Goal: Obtain resource: Obtain resource

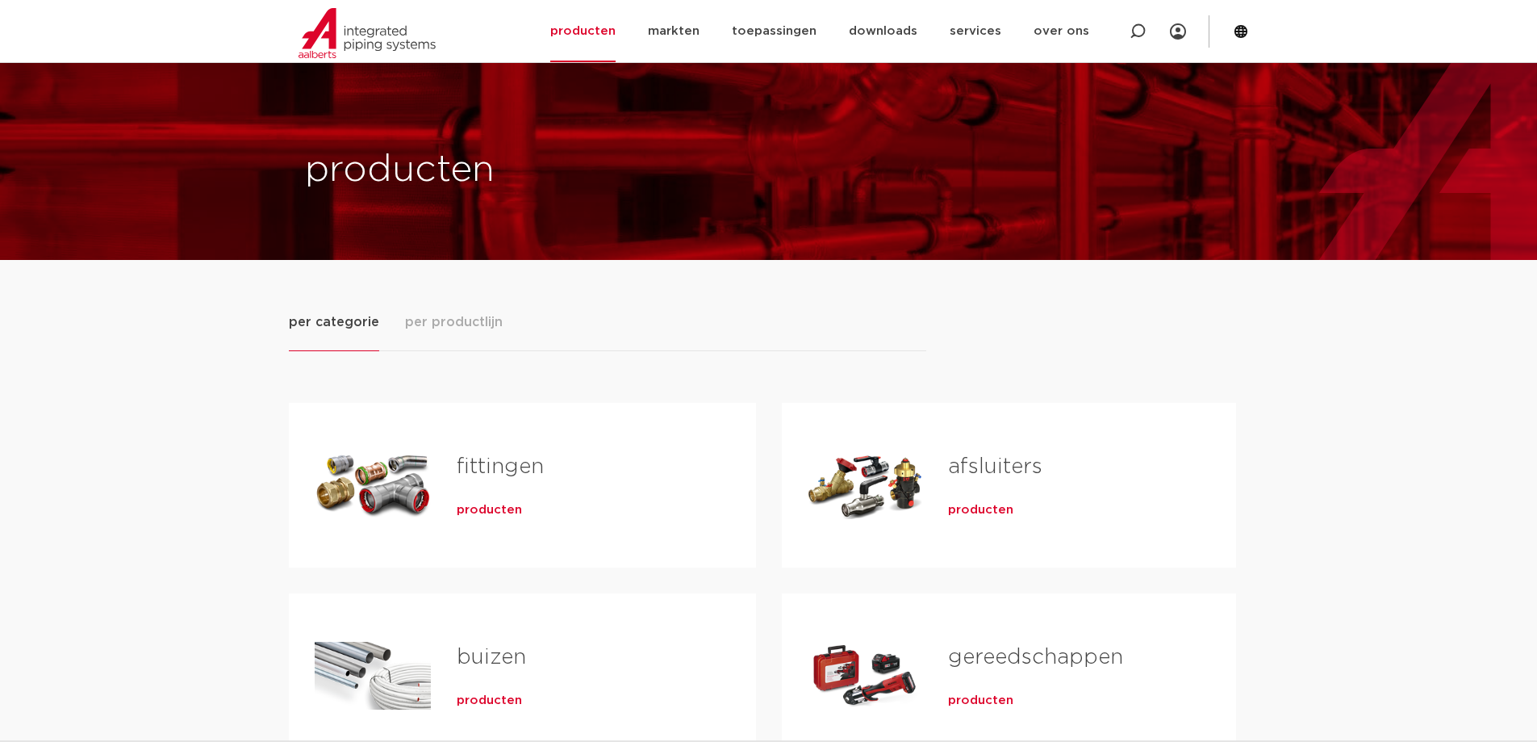
scroll to position [81, 0]
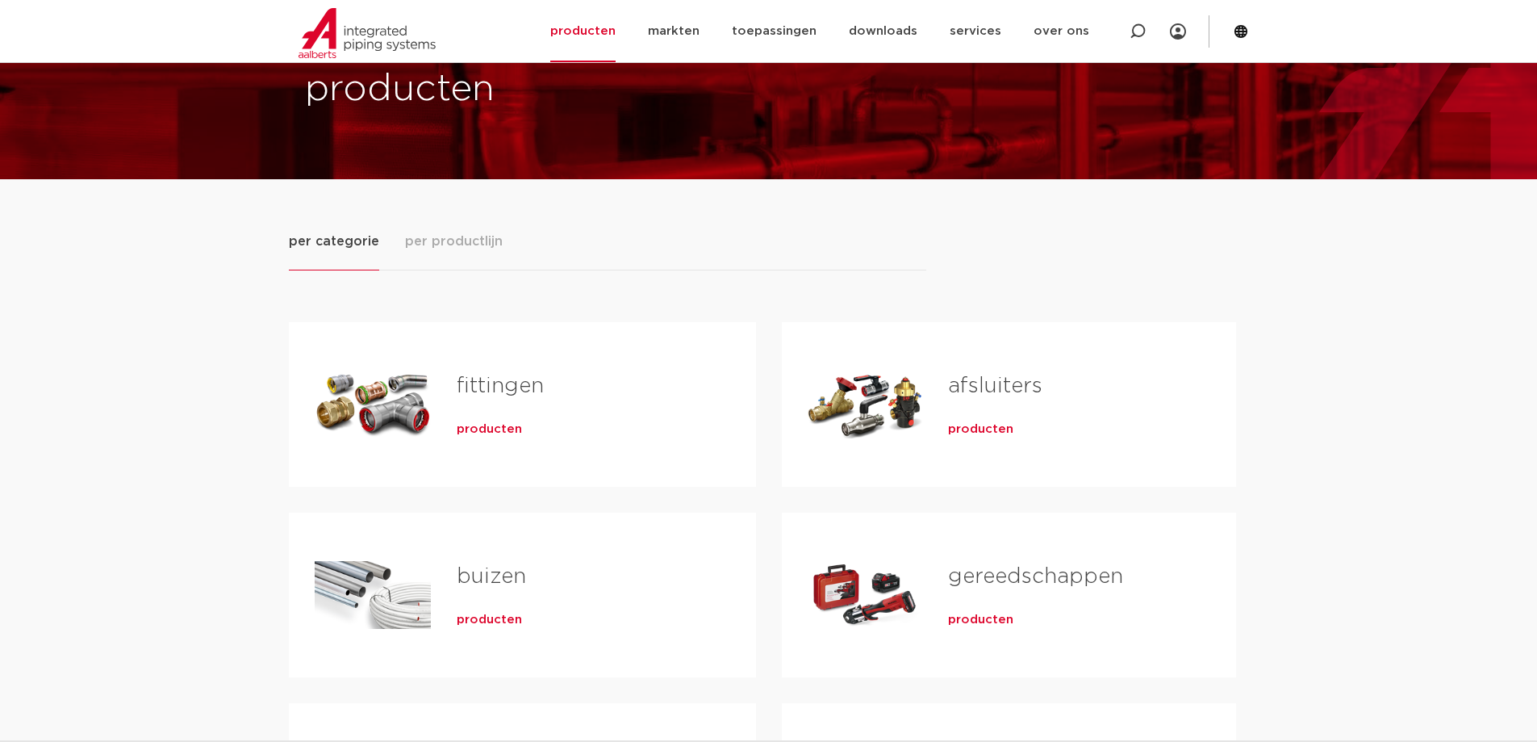
click at [481, 430] on span "producten" at bounding box center [489, 429] width 65 height 16
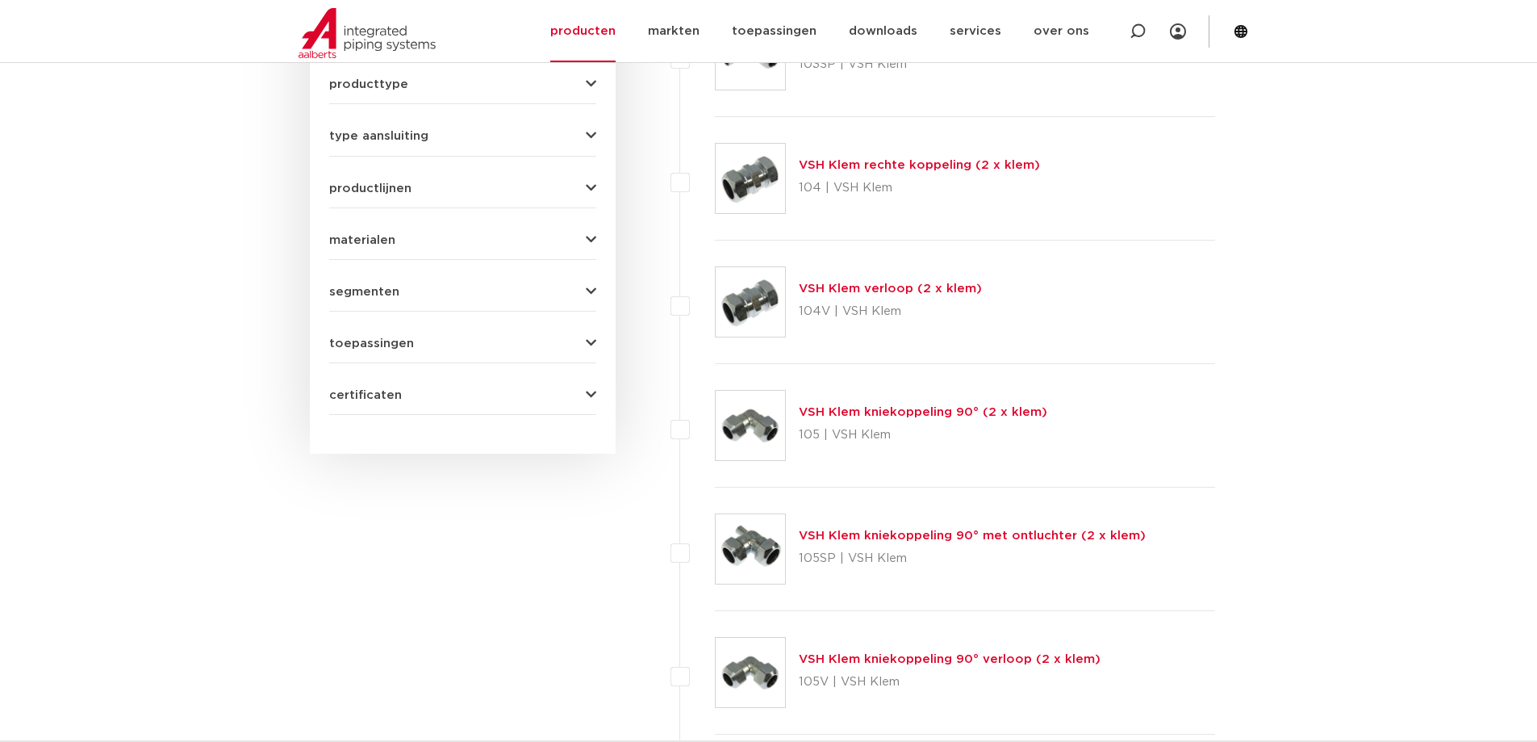
scroll to position [242, 0]
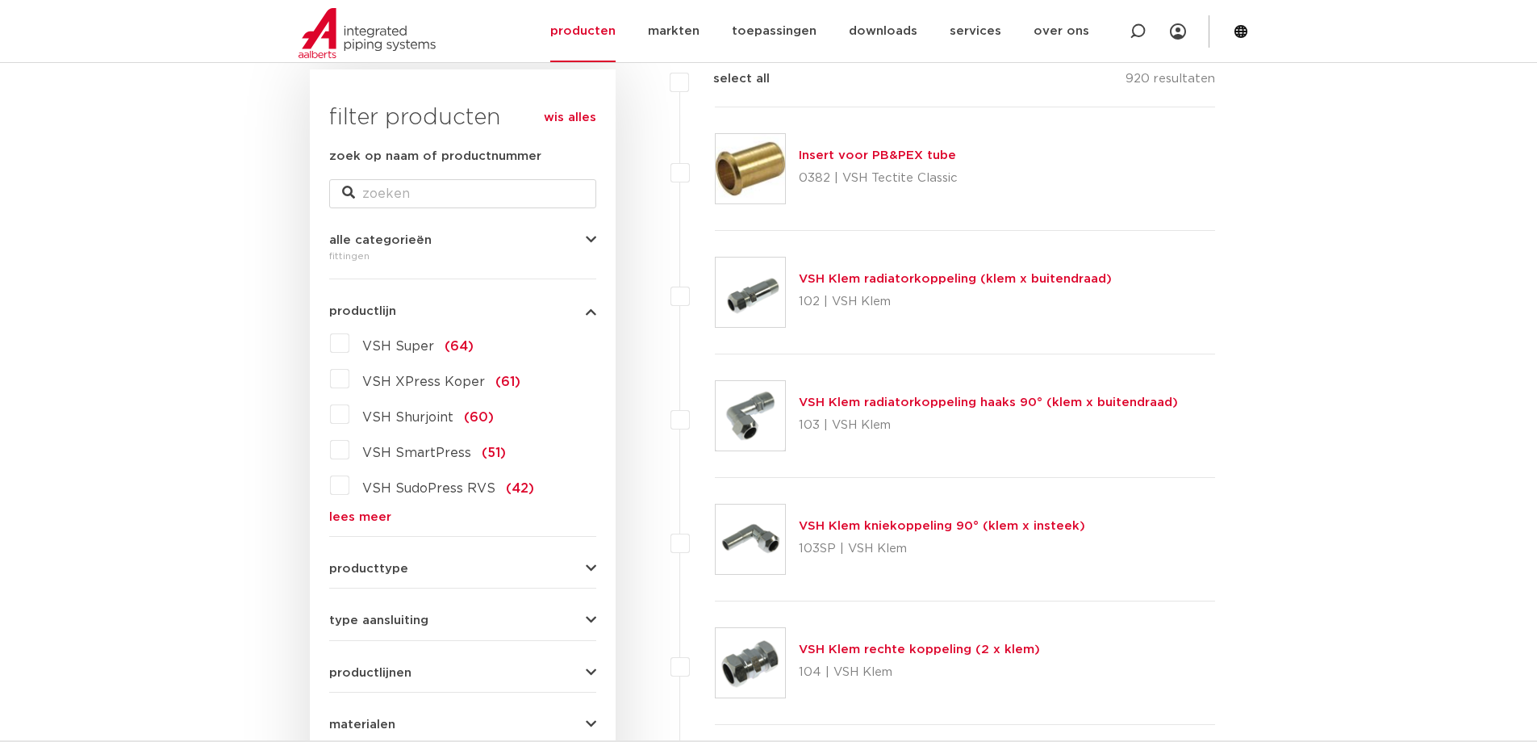
click at [343, 516] on link "lees meer" at bounding box center [462, 517] width 267 height 12
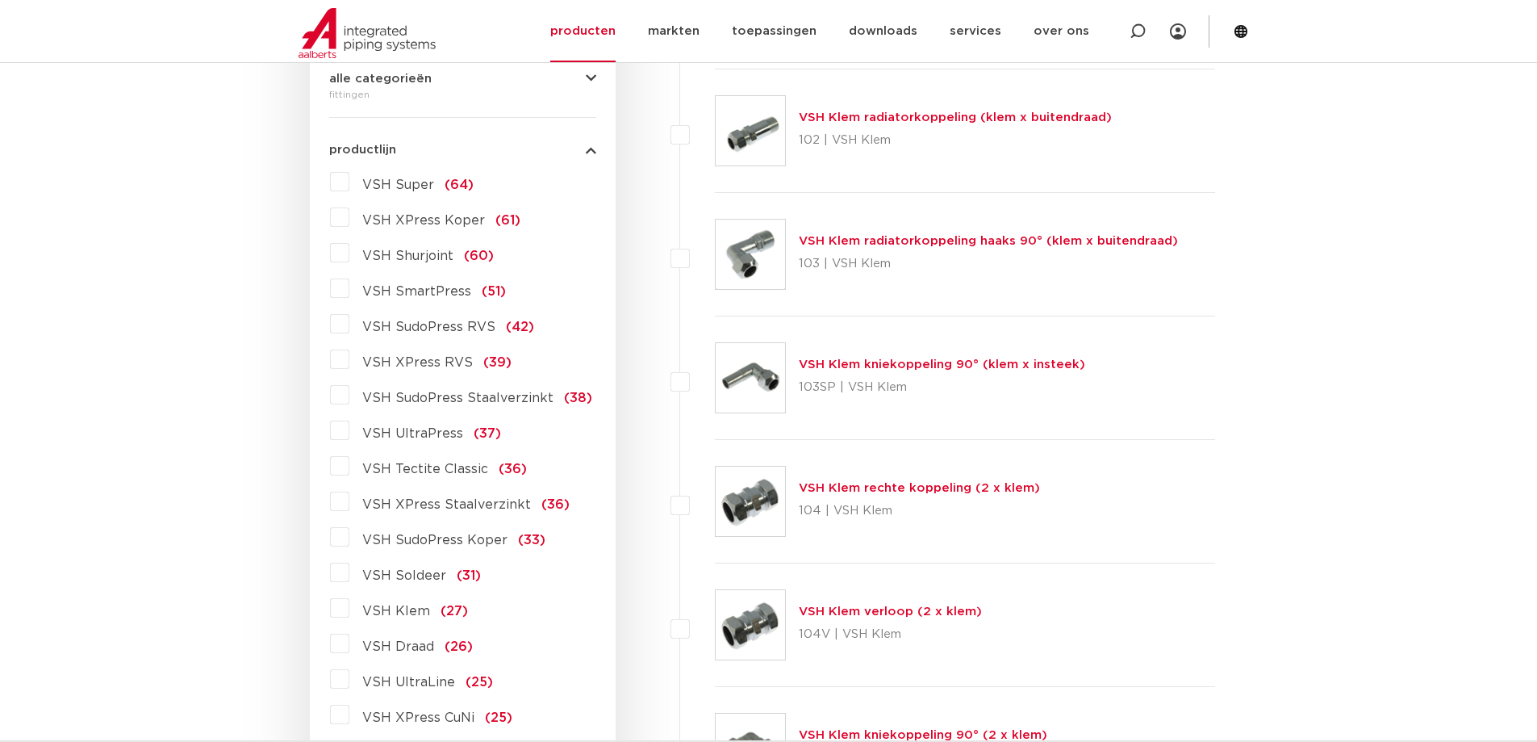
scroll to position [565, 0]
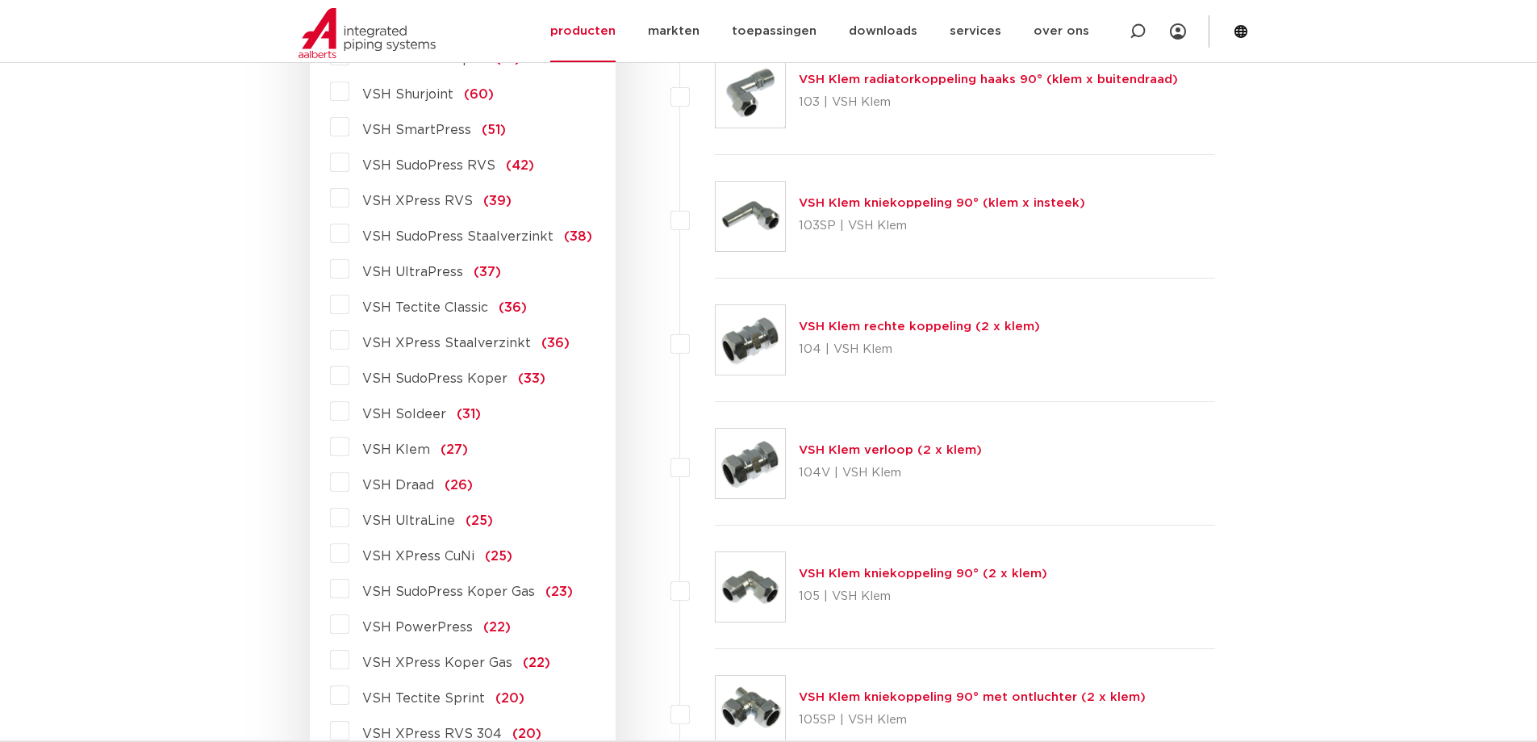
click at [349, 483] on label "VSH Draad (26)" at bounding box center [410, 482] width 123 height 26
click at [0, 0] on input "VSH Draad (26)" at bounding box center [0, 0] width 0 height 0
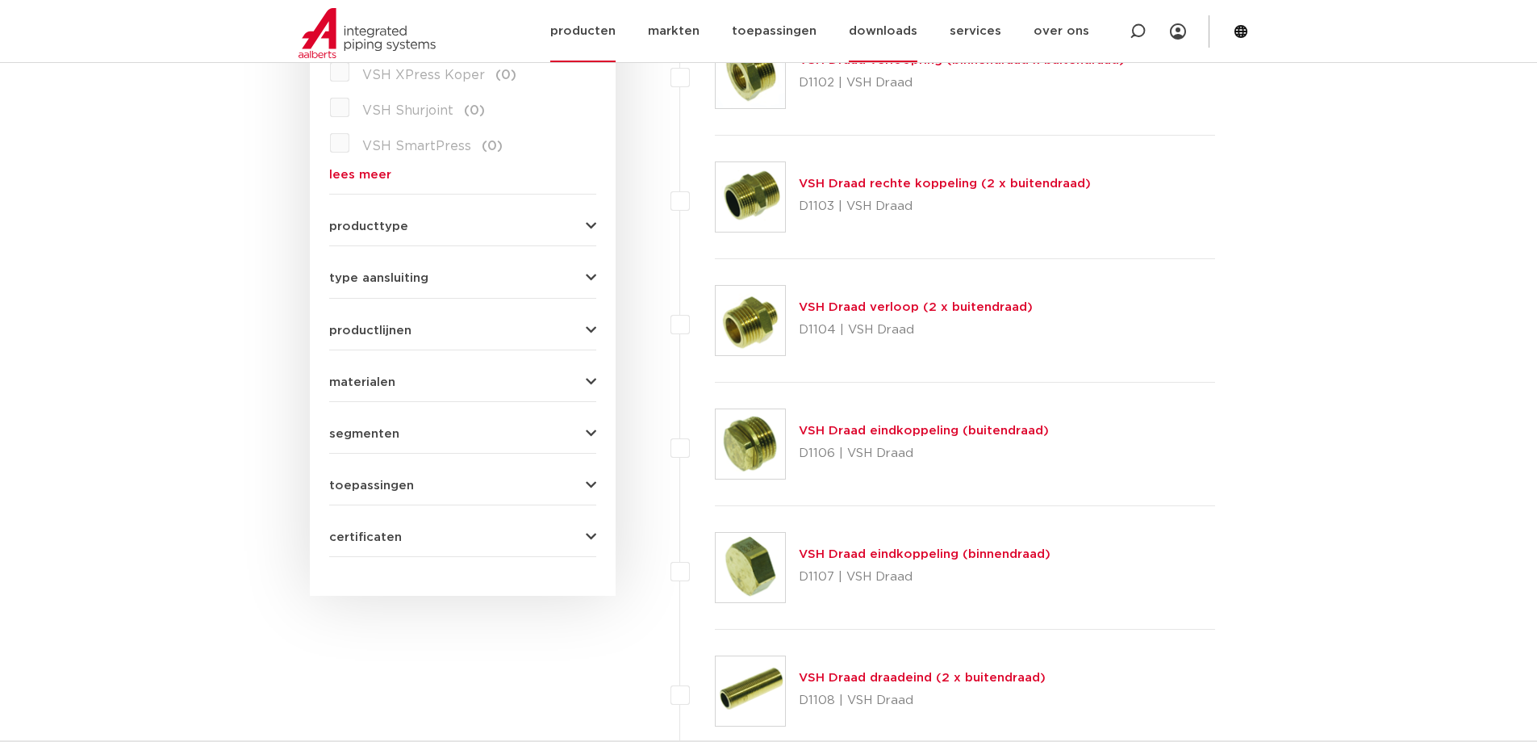
click at [893, 28] on link "downloads" at bounding box center [883, 31] width 69 height 62
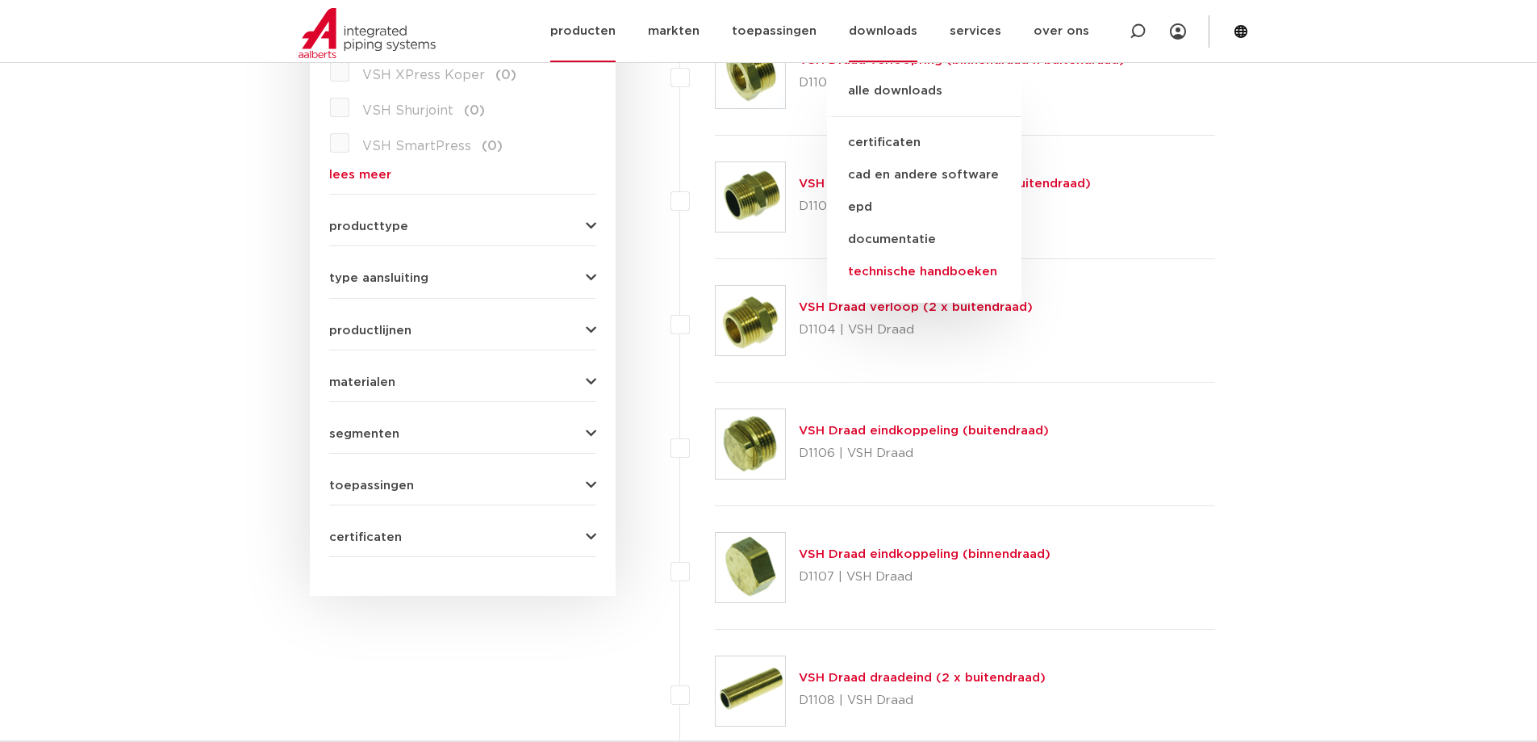
click at [899, 271] on link "technische handboeken" at bounding box center [924, 272] width 194 height 32
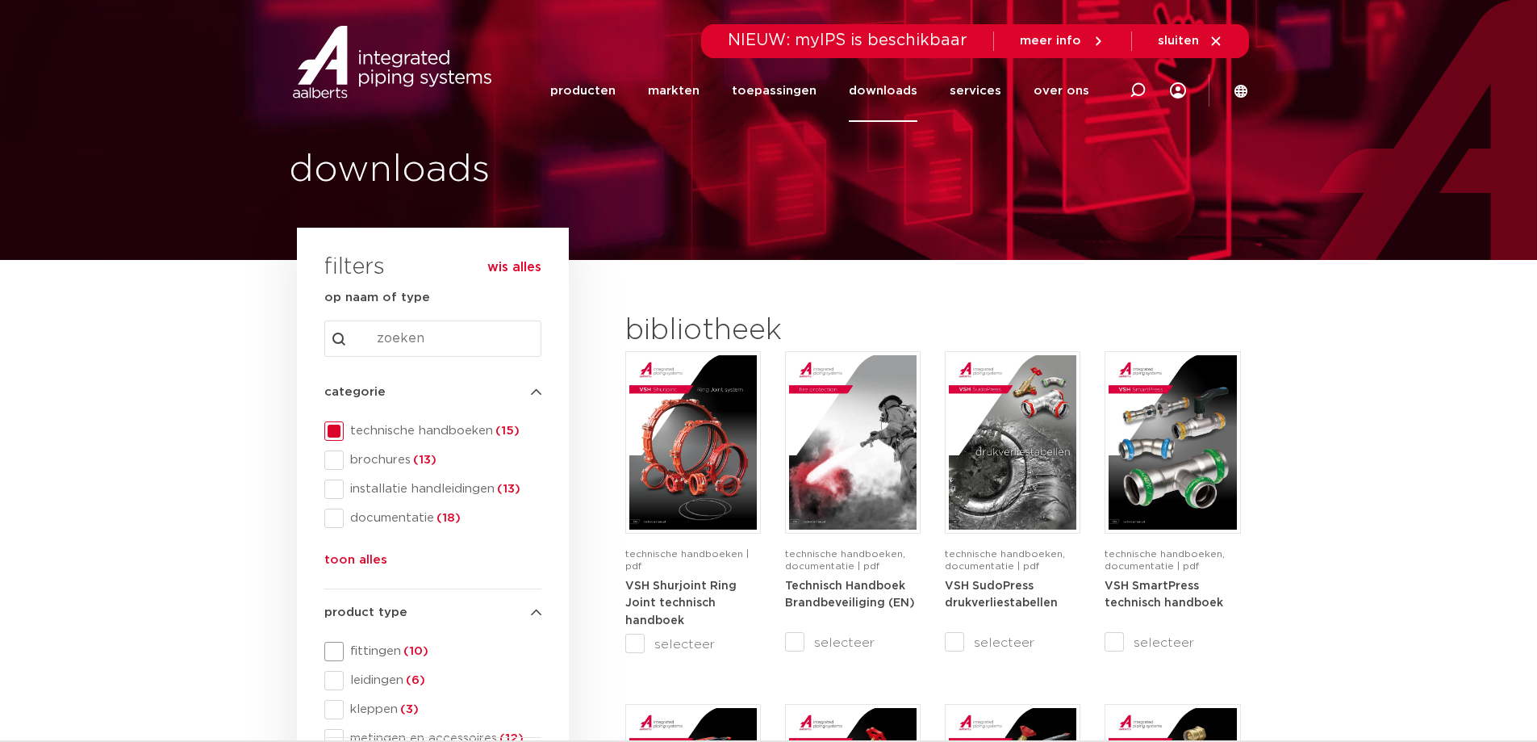
click at [339, 647] on span at bounding box center [333, 651] width 19 height 19
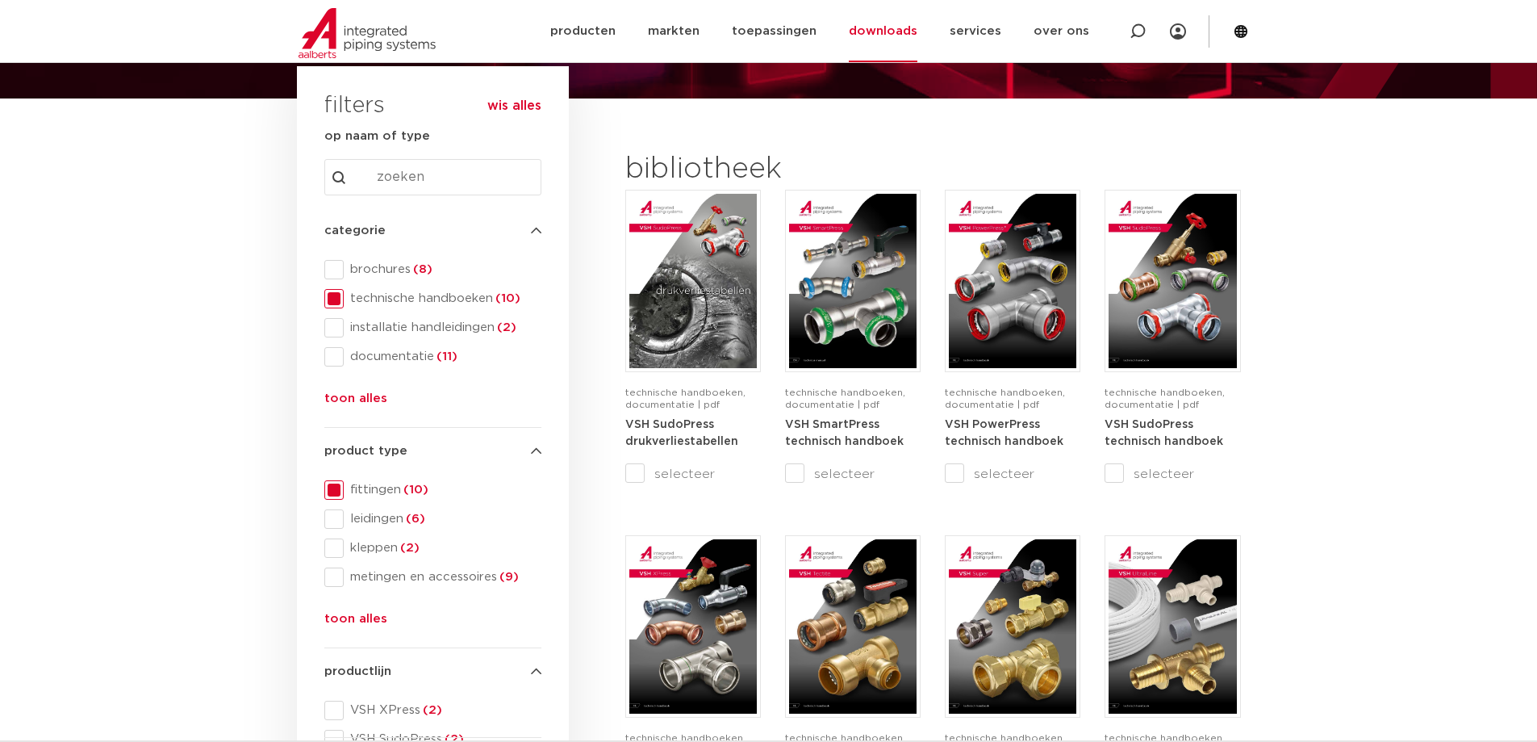
scroll to position [242, 0]
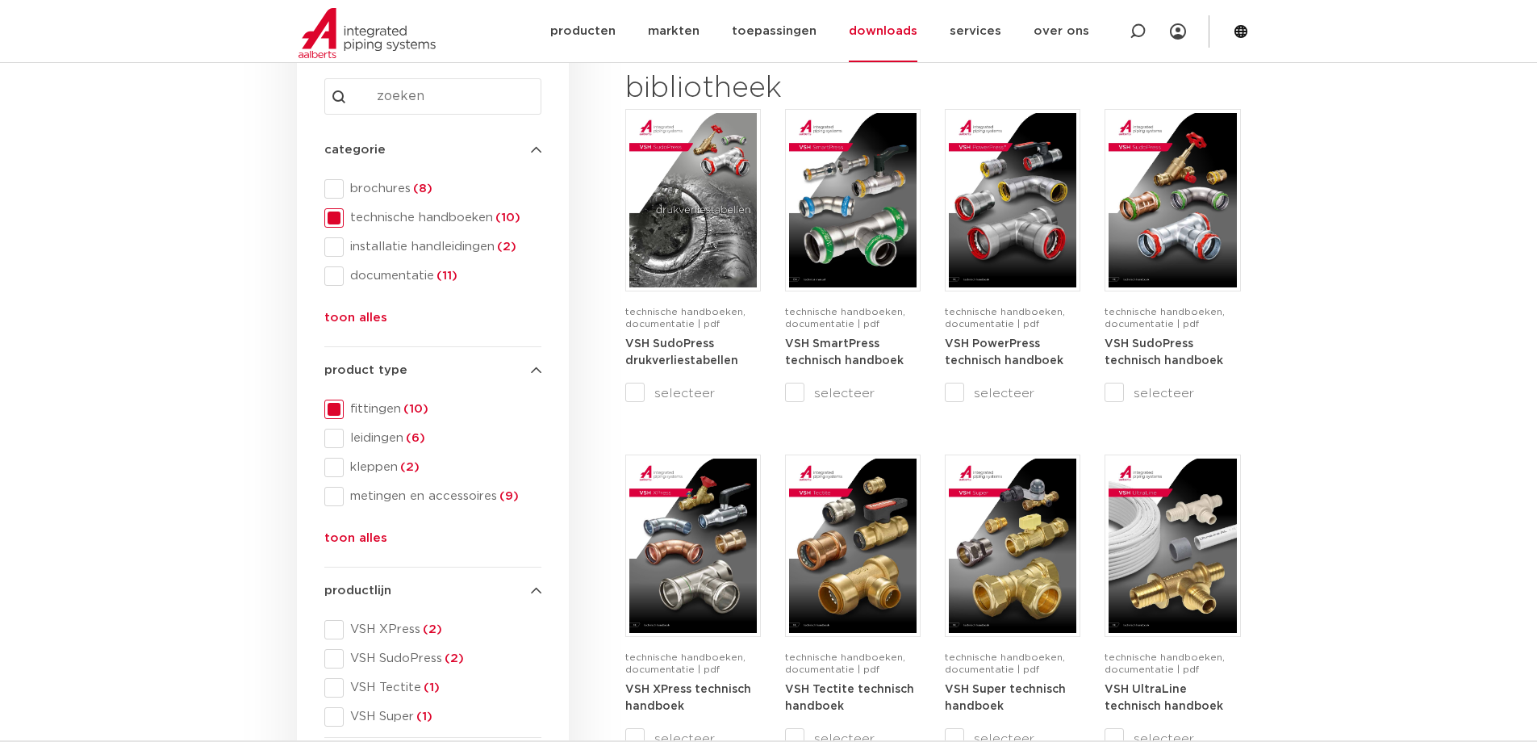
click at [333, 221] on span at bounding box center [333, 217] width 19 height 19
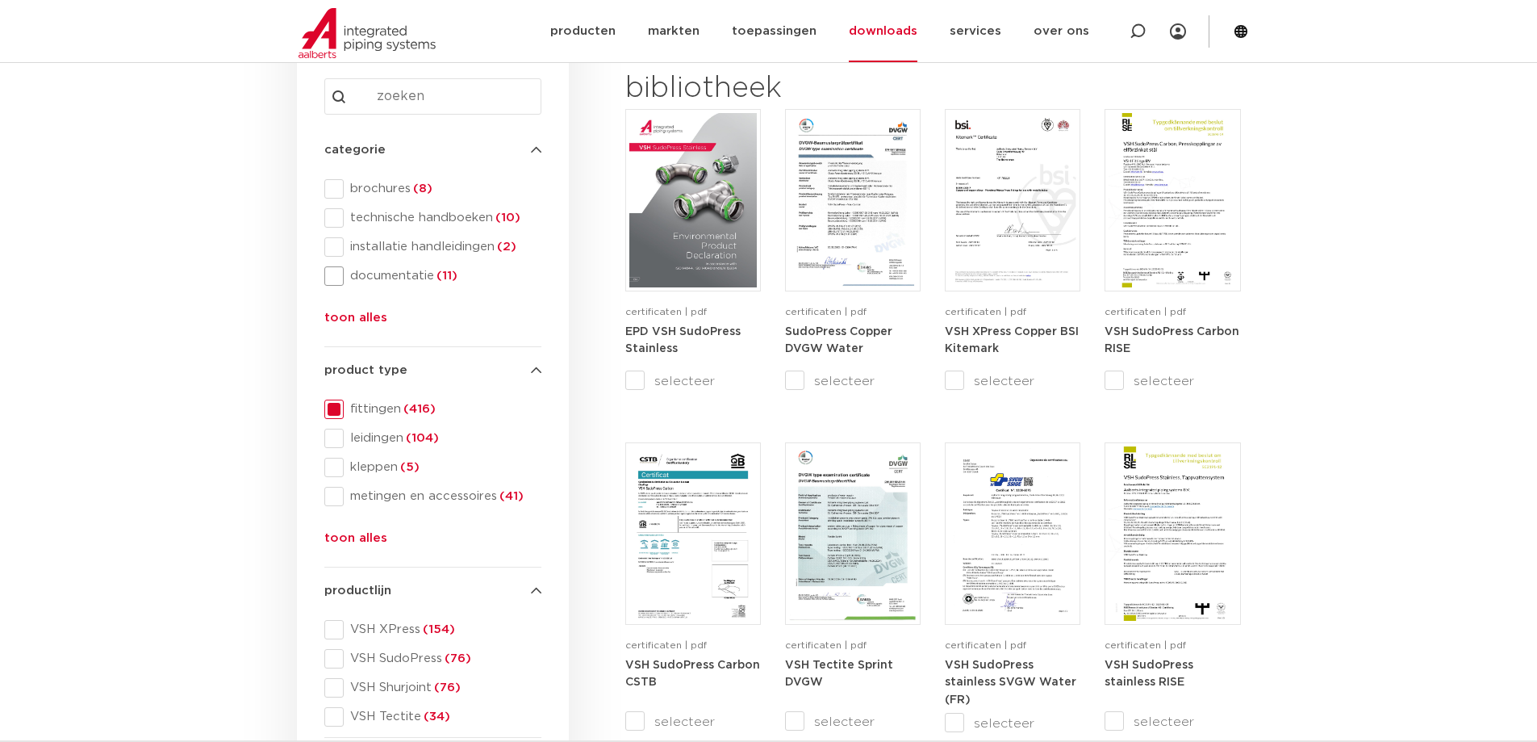
click at [326, 274] on span at bounding box center [333, 275] width 19 height 19
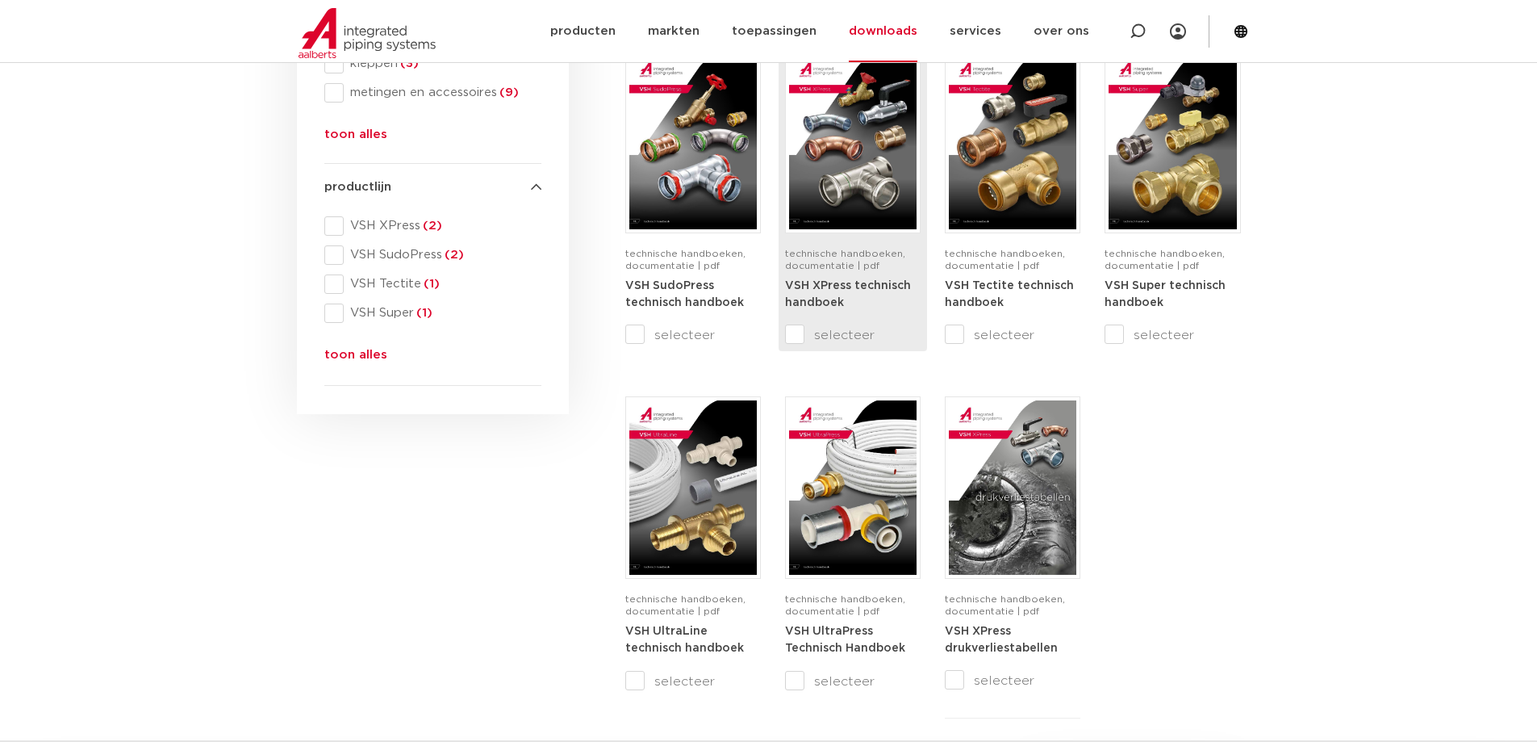
scroll to position [323, 0]
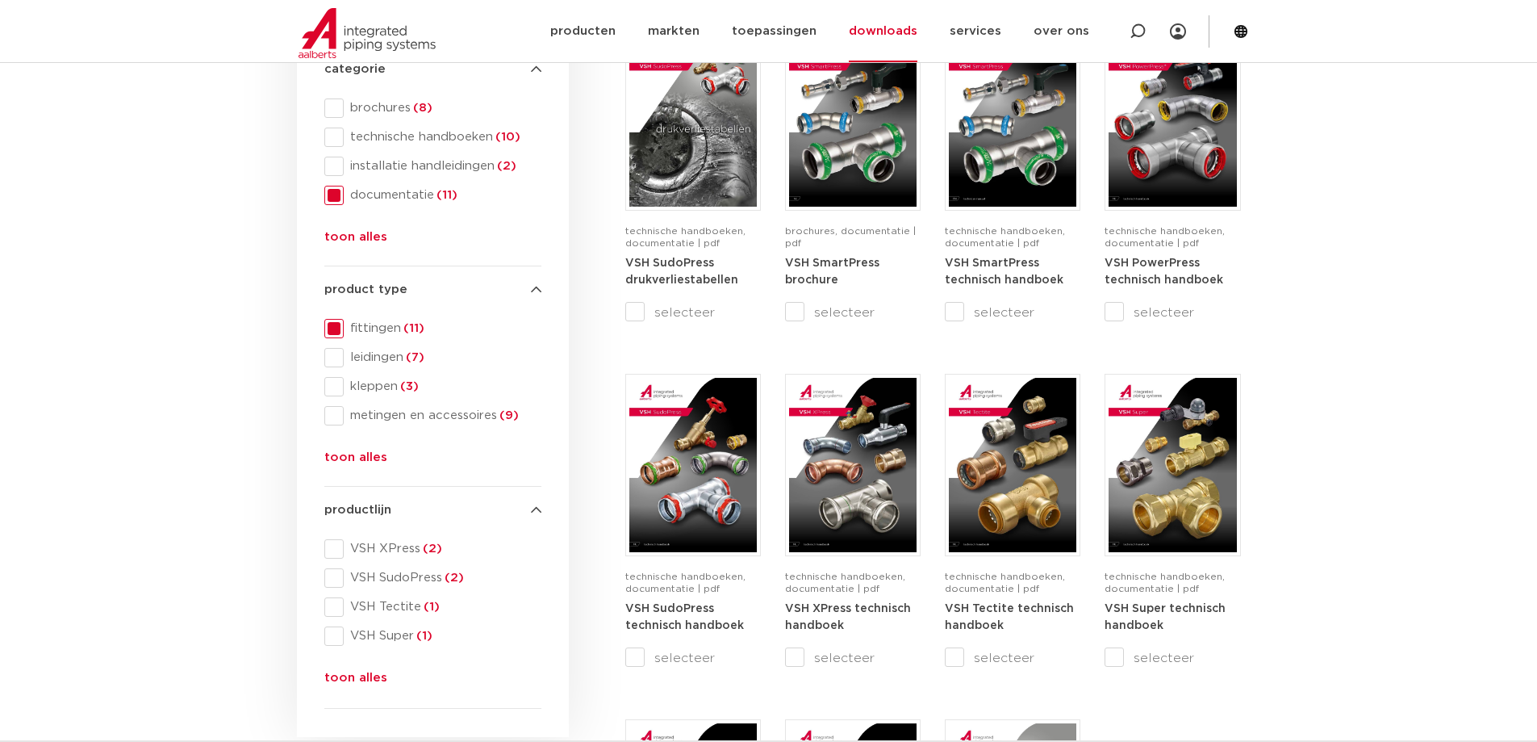
click at [335, 190] on span at bounding box center [333, 195] width 19 height 19
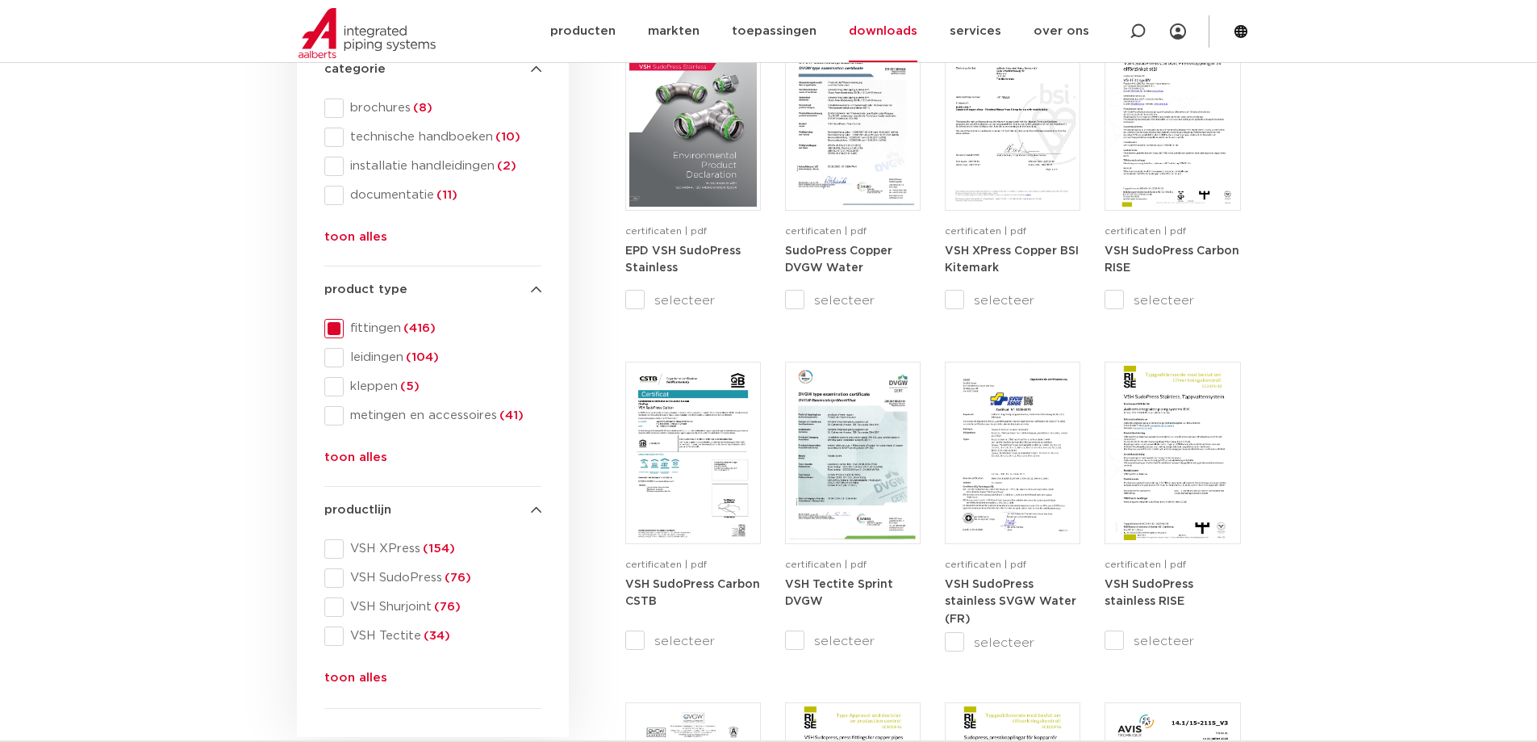
click at [349, 672] on button "toon alles" at bounding box center [355, 681] width 63 height 26
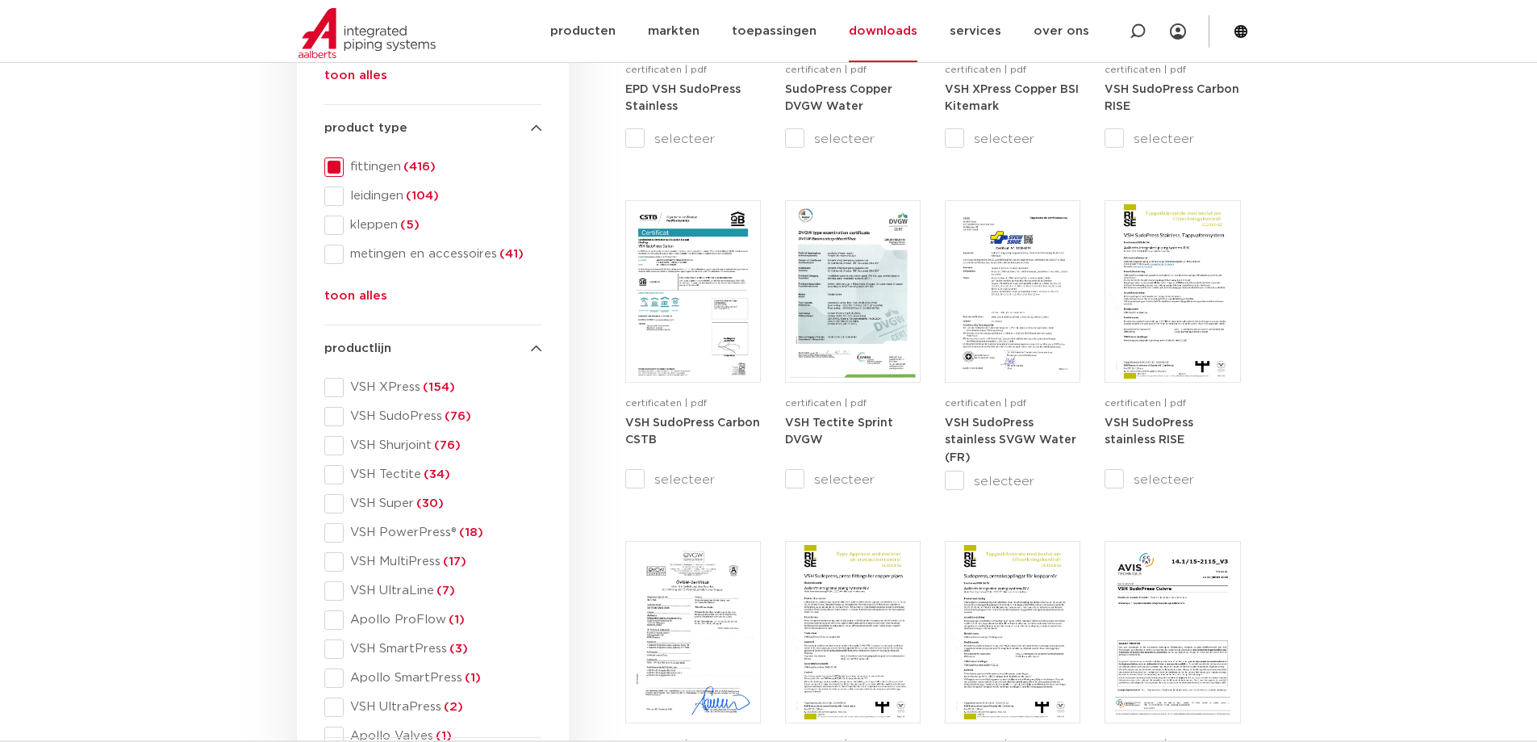
scroll to position [646, 0]
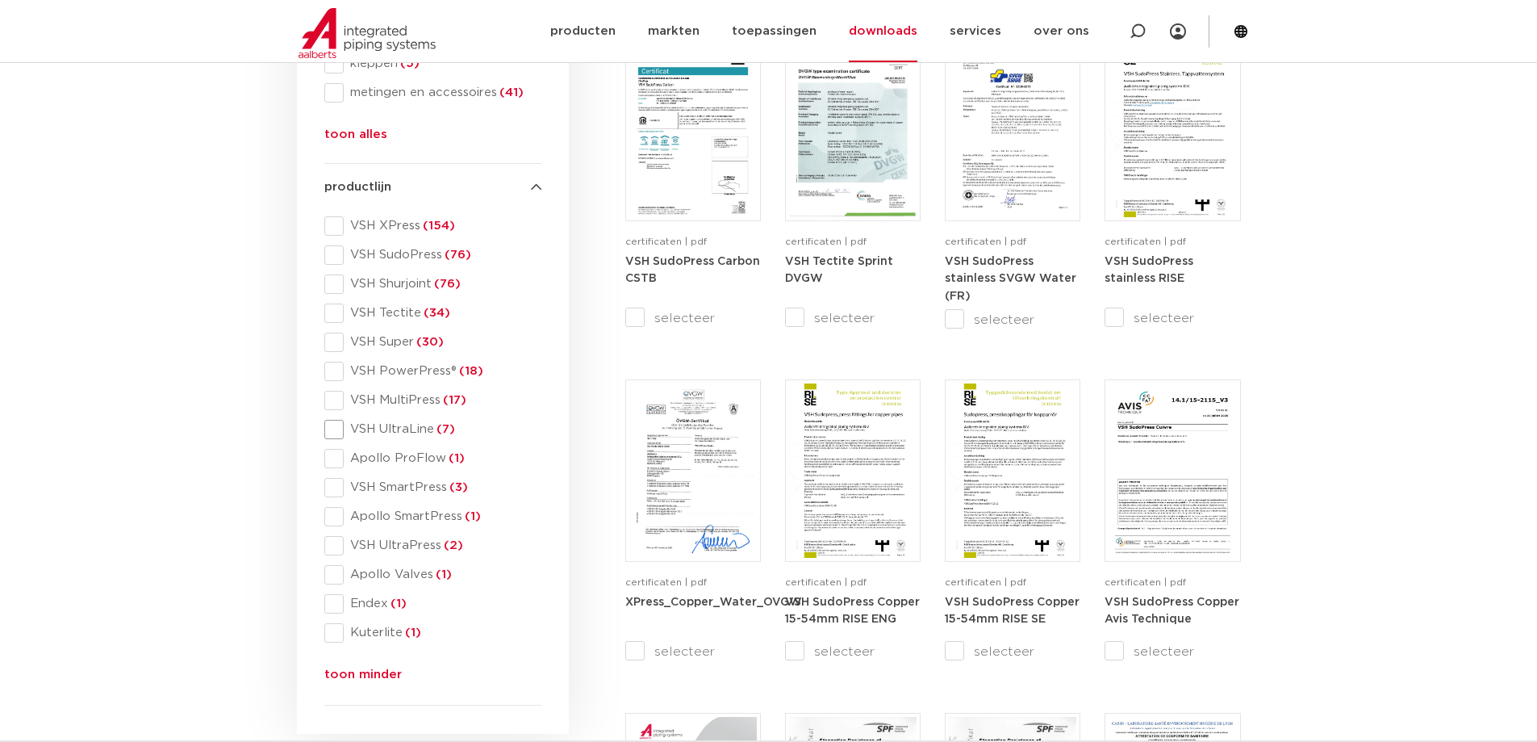
click at [384, 425] on span "VSH UltraLine (7)" at bounding box center [443, 429] width 198 height 16
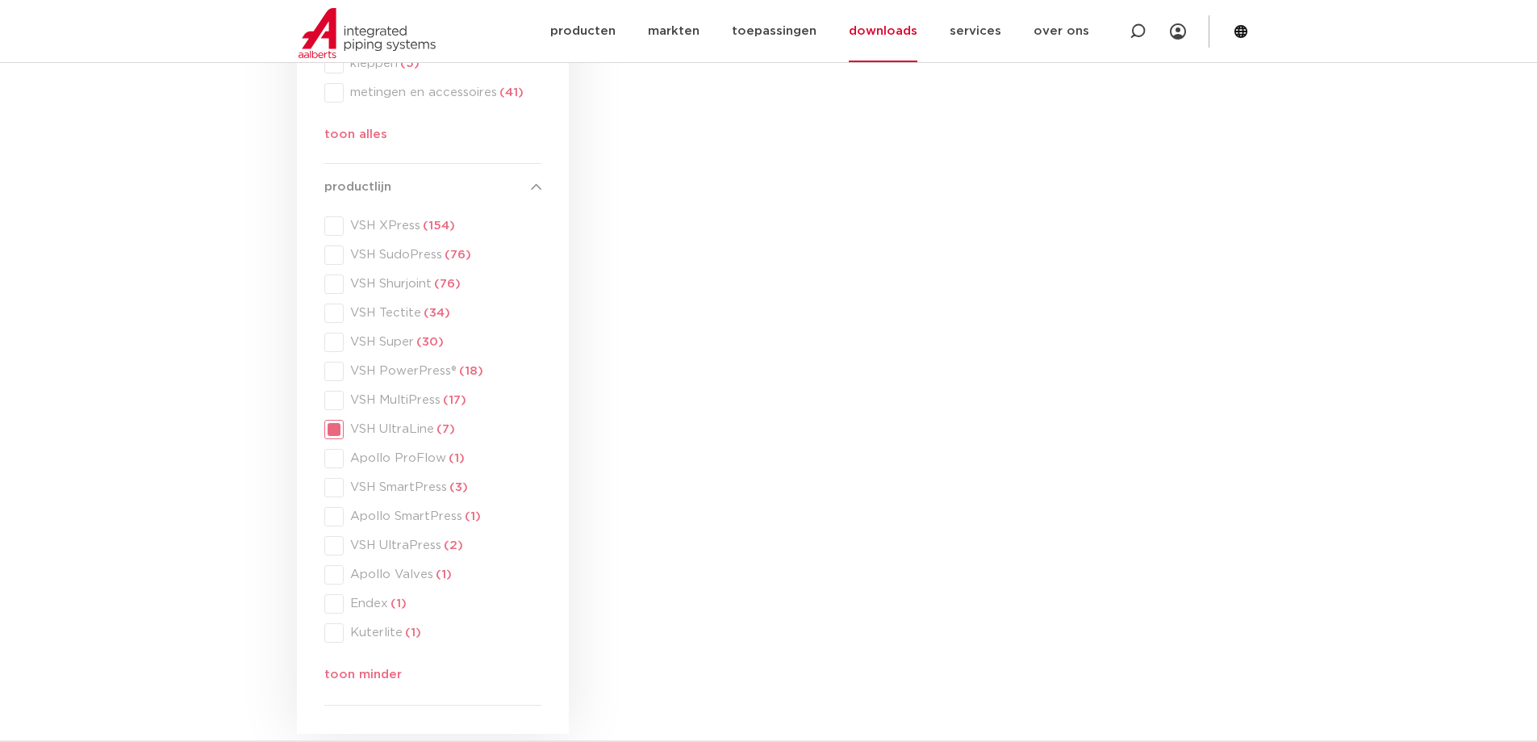
scroll to position [607, 0]
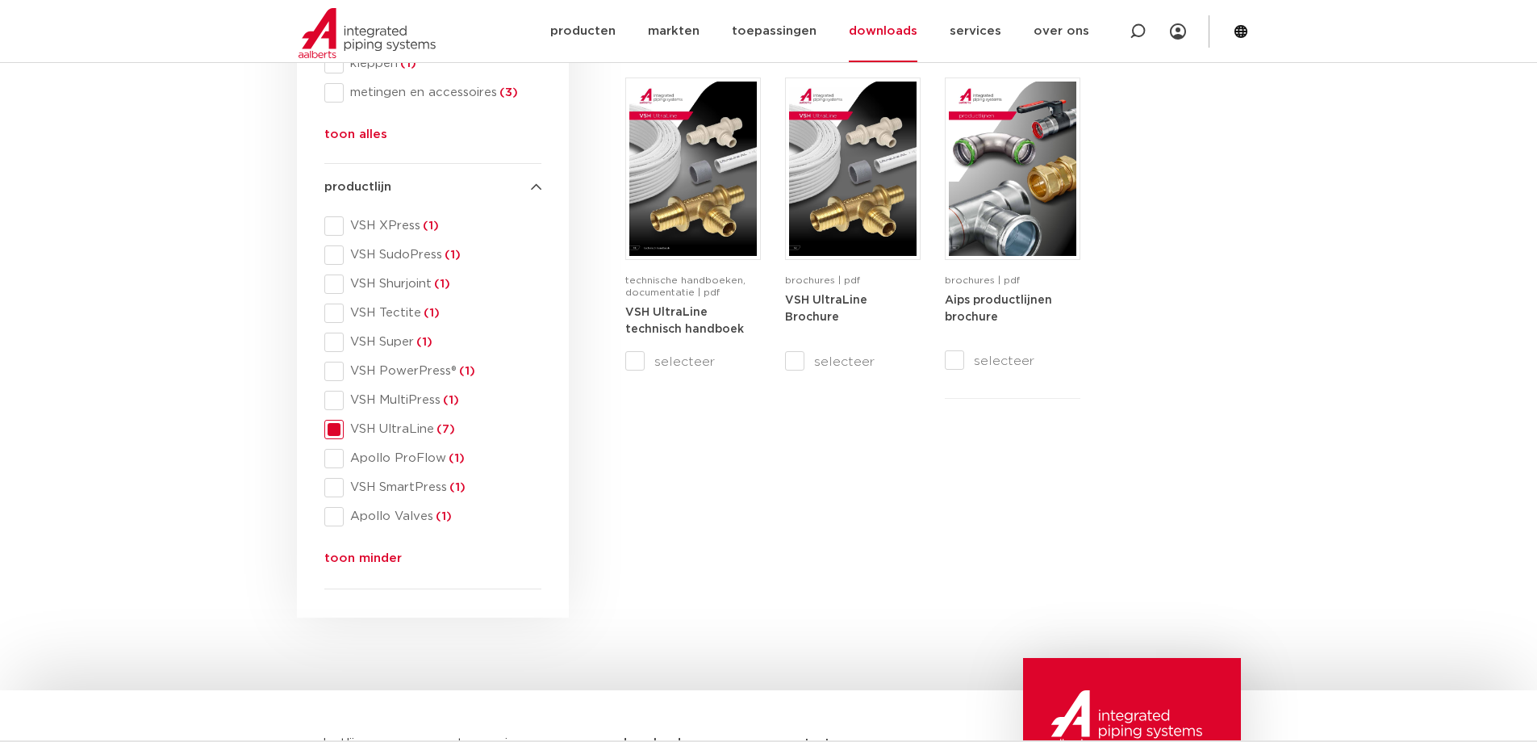
click at [384, 425] on span "VSH UltraLine (7)" at bounding box center [443, 429] width 198 height 16
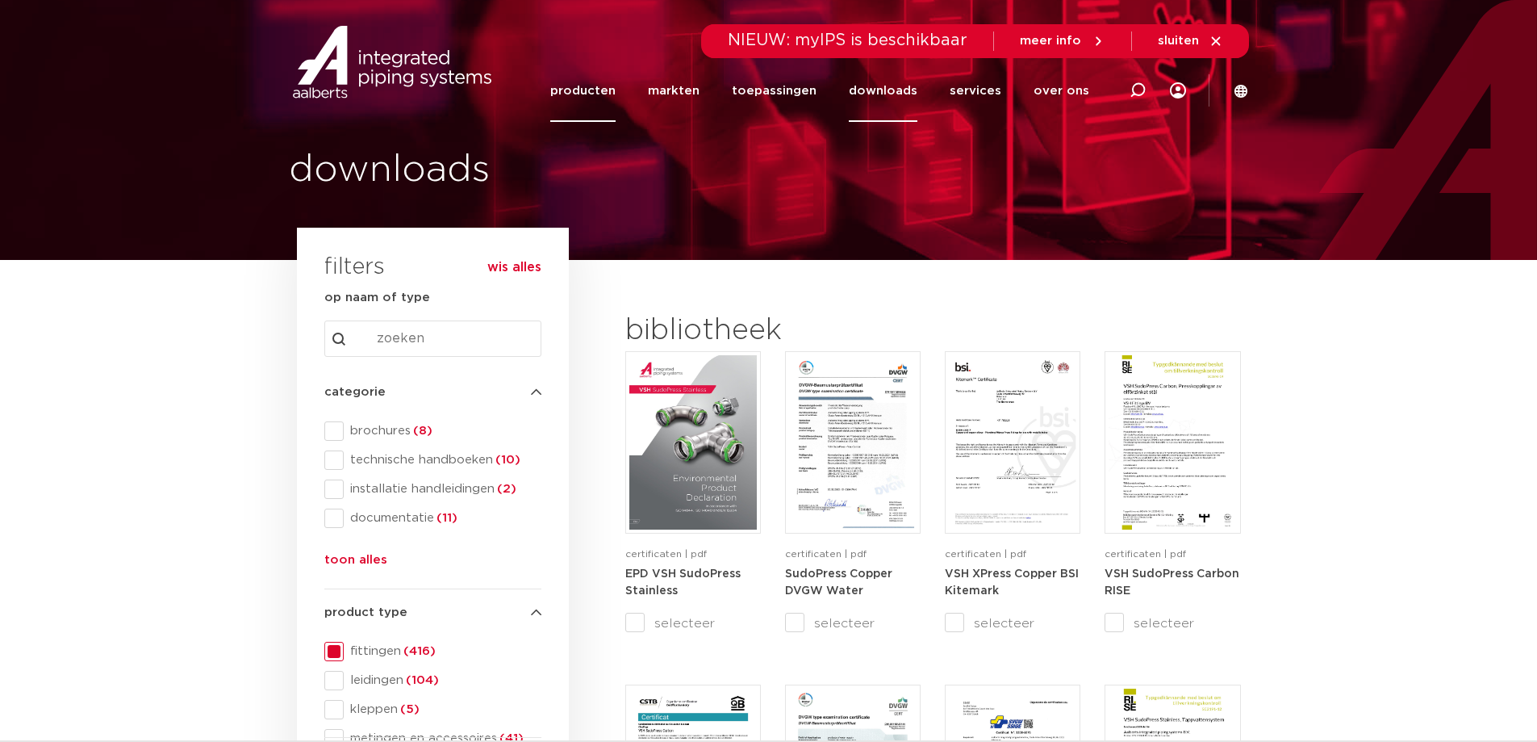
click at [589, 90] on link "producten" at bounding box center [582, 91] width 65 height 62
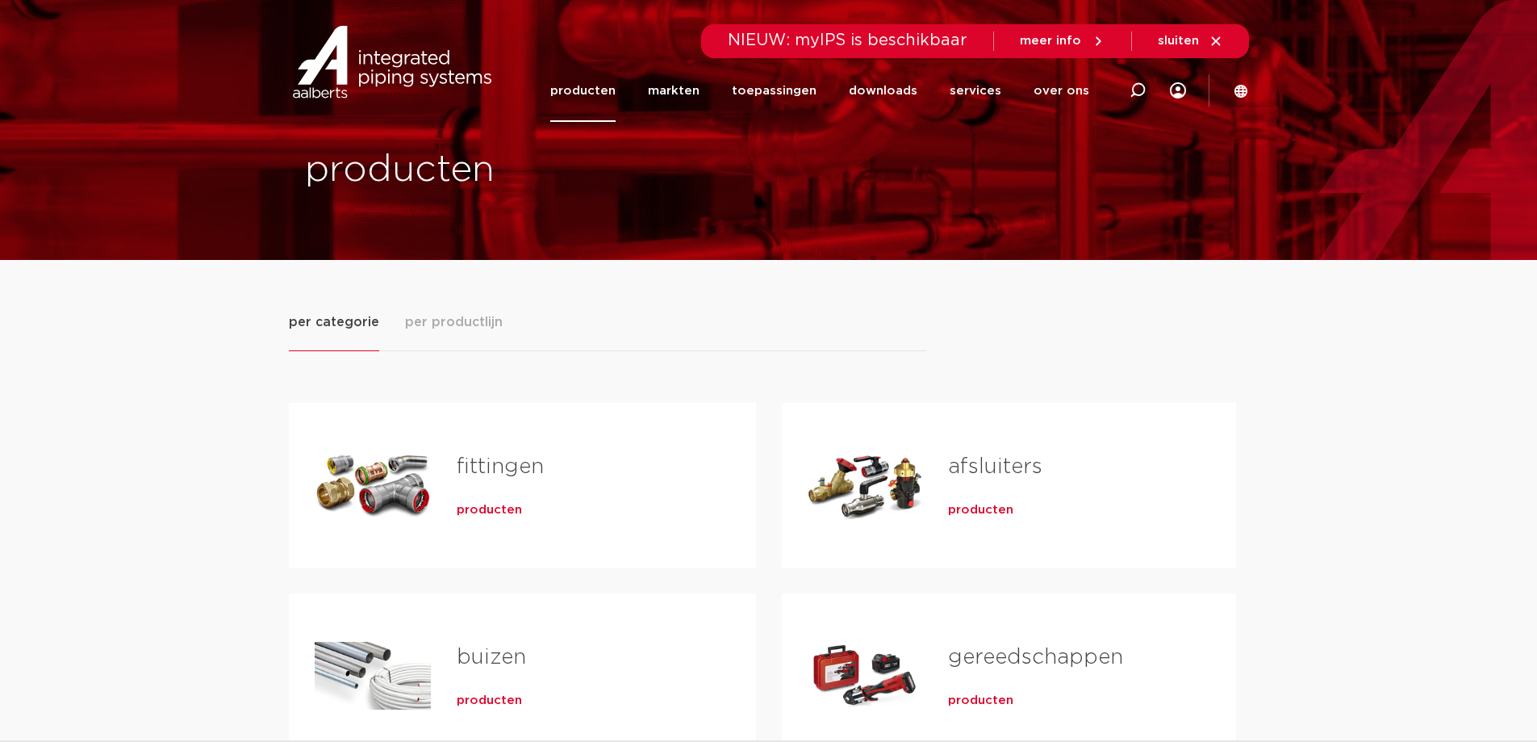
click at [469, 510] on span "producten" at bounding box center [489, 510] width 65 height 16
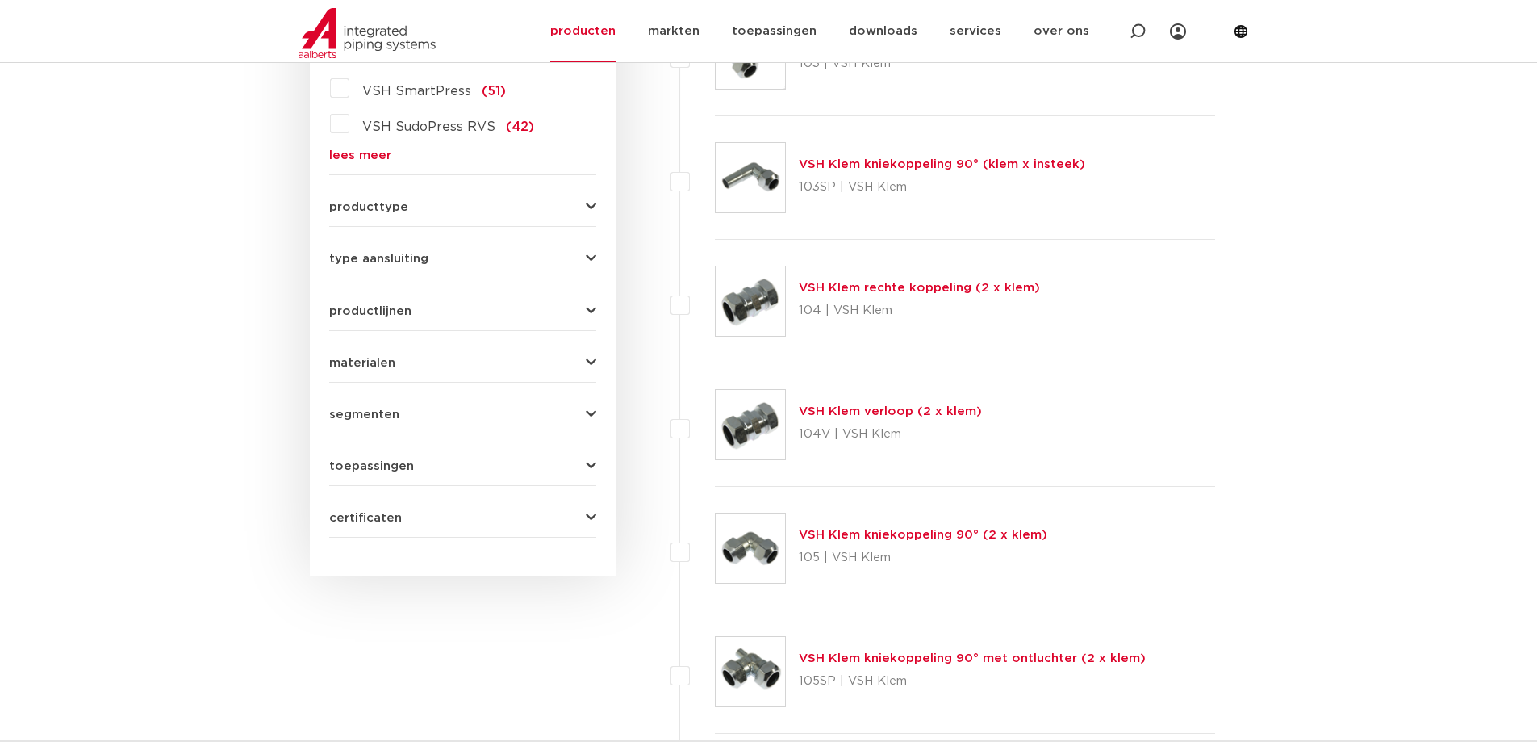
scroll to position [604, 0]
click at [340, 157] on link "lees meer" at bounding box center [462, 155] width 267 height 12
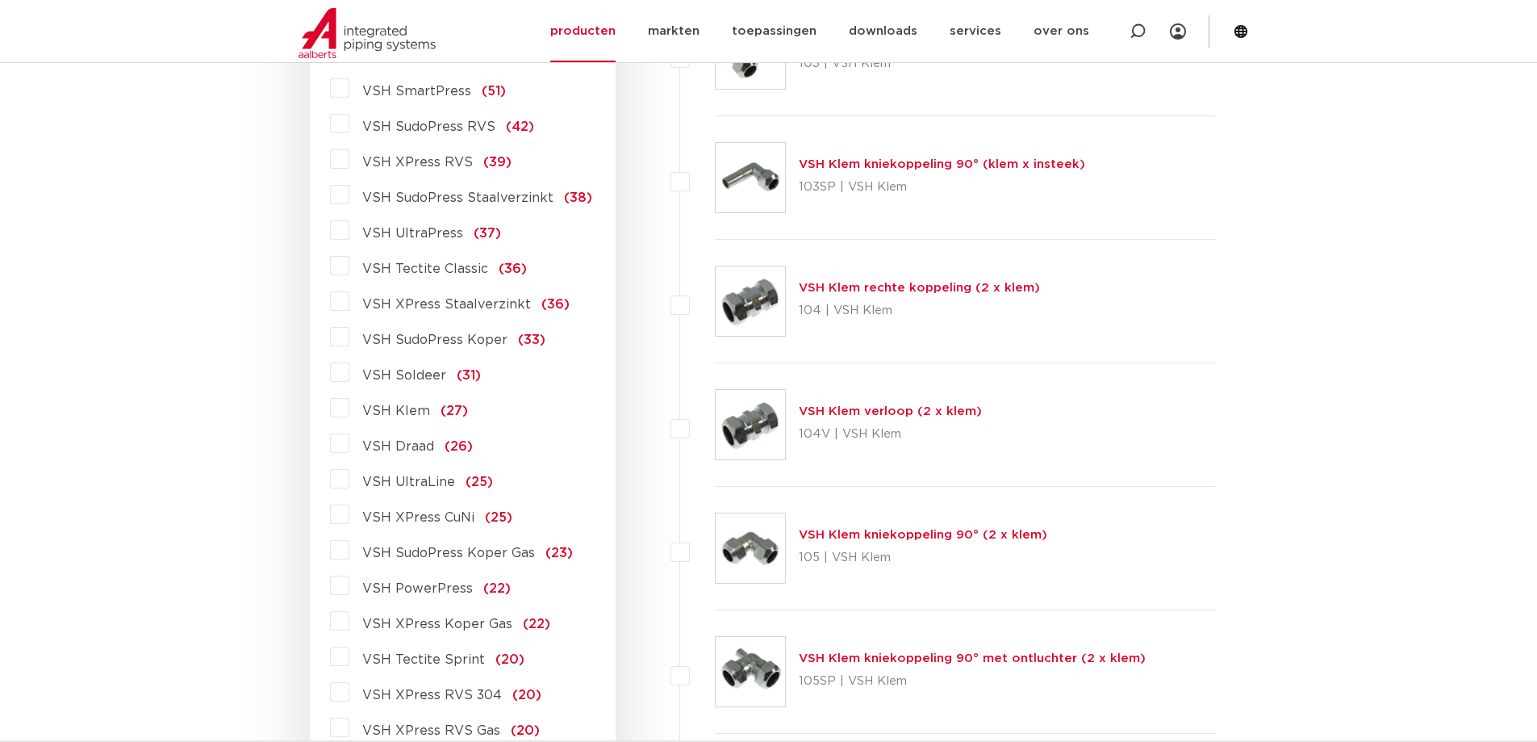
click at [395, 444] on span "VSH Draad" at bounding box center [398, 446] width 72 height 13
click at [0, 0] on input "VSH Draad (26)" at bounding box center [0, 0] width 0 height 0
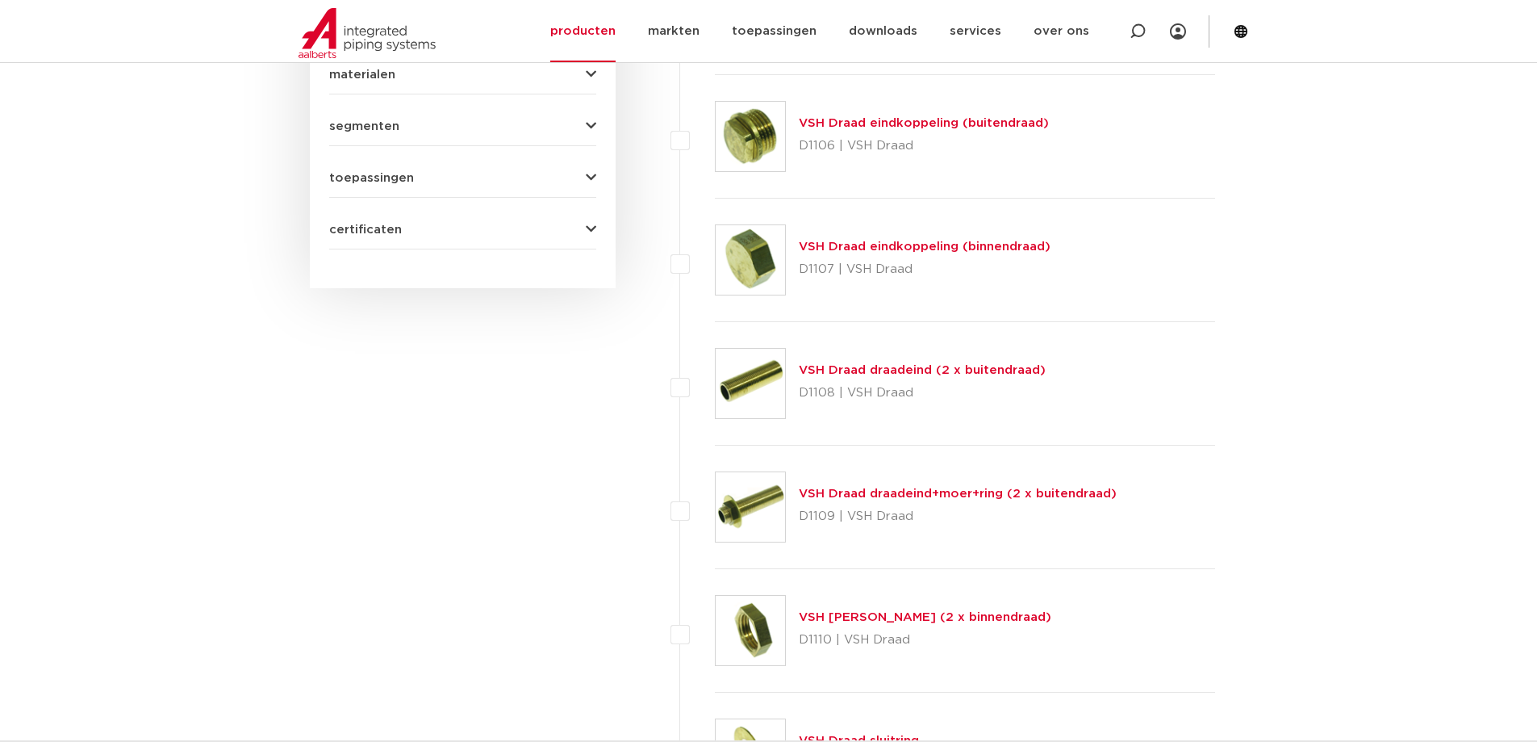
click at [976, 316] on div "VSH Draad eindkoppeling (binnendraad) D1107 | VSH Draad" at bounding box center [965, 260] width 501 height 123
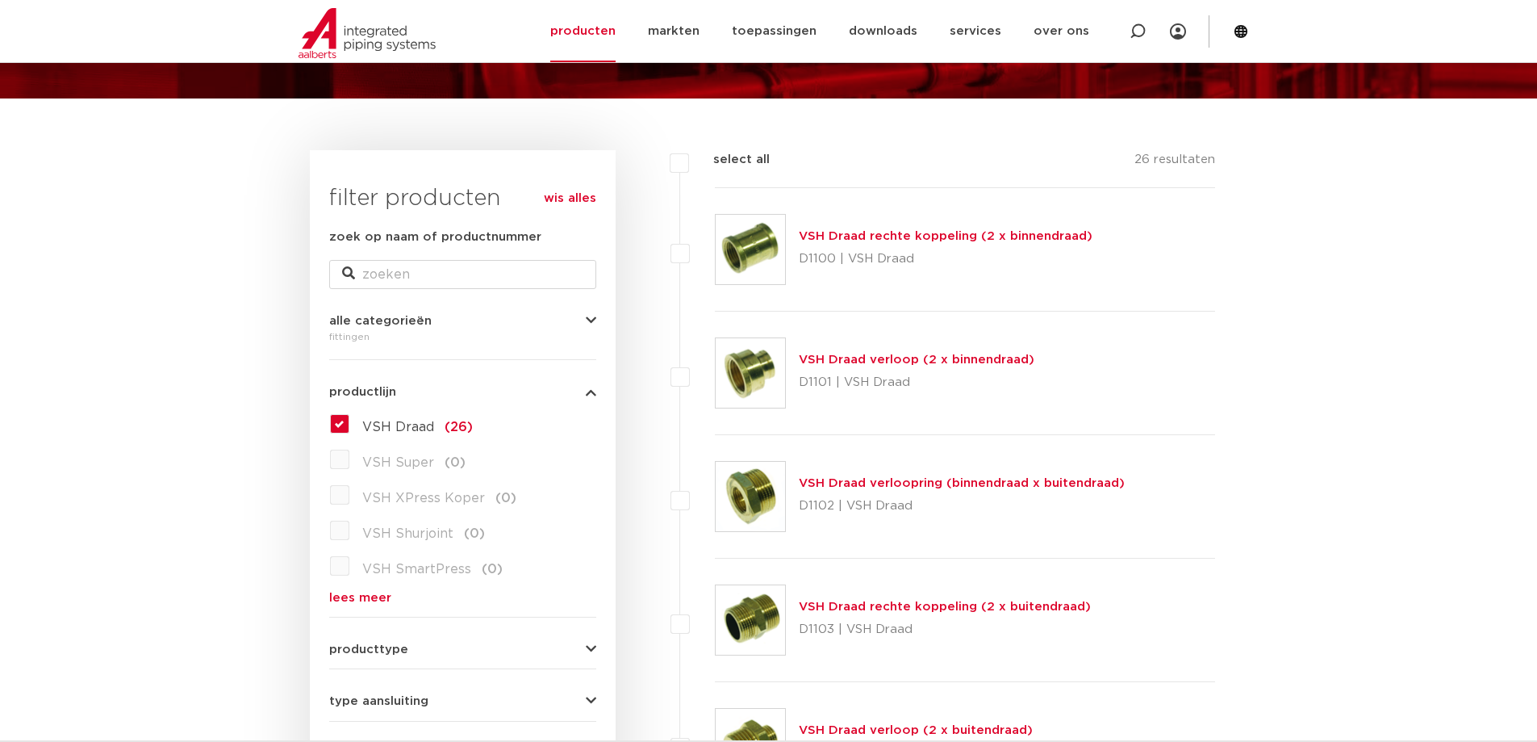
scroll to position [242, 0]
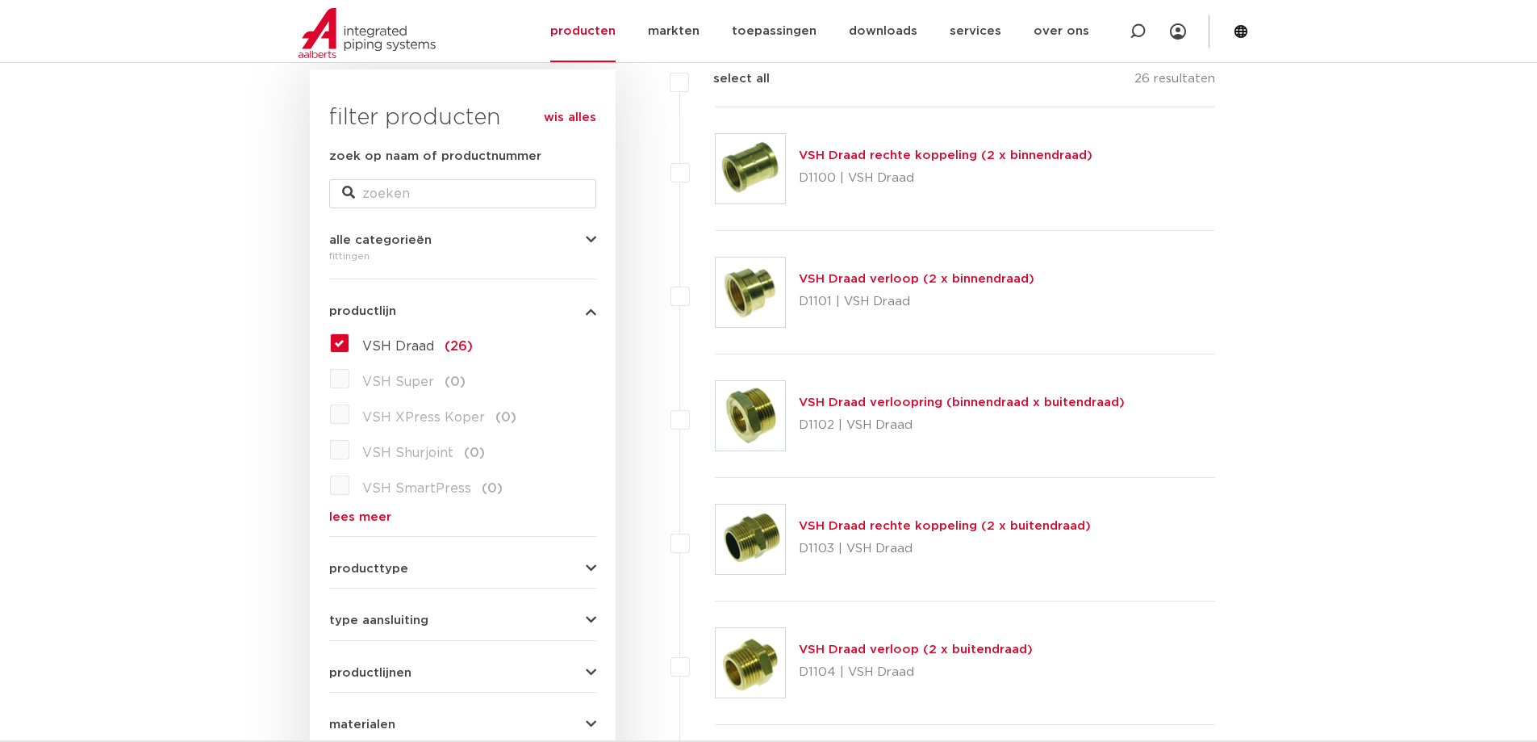
click at [754, 649] on img at bounding box center [750, 662] width 69 height 69
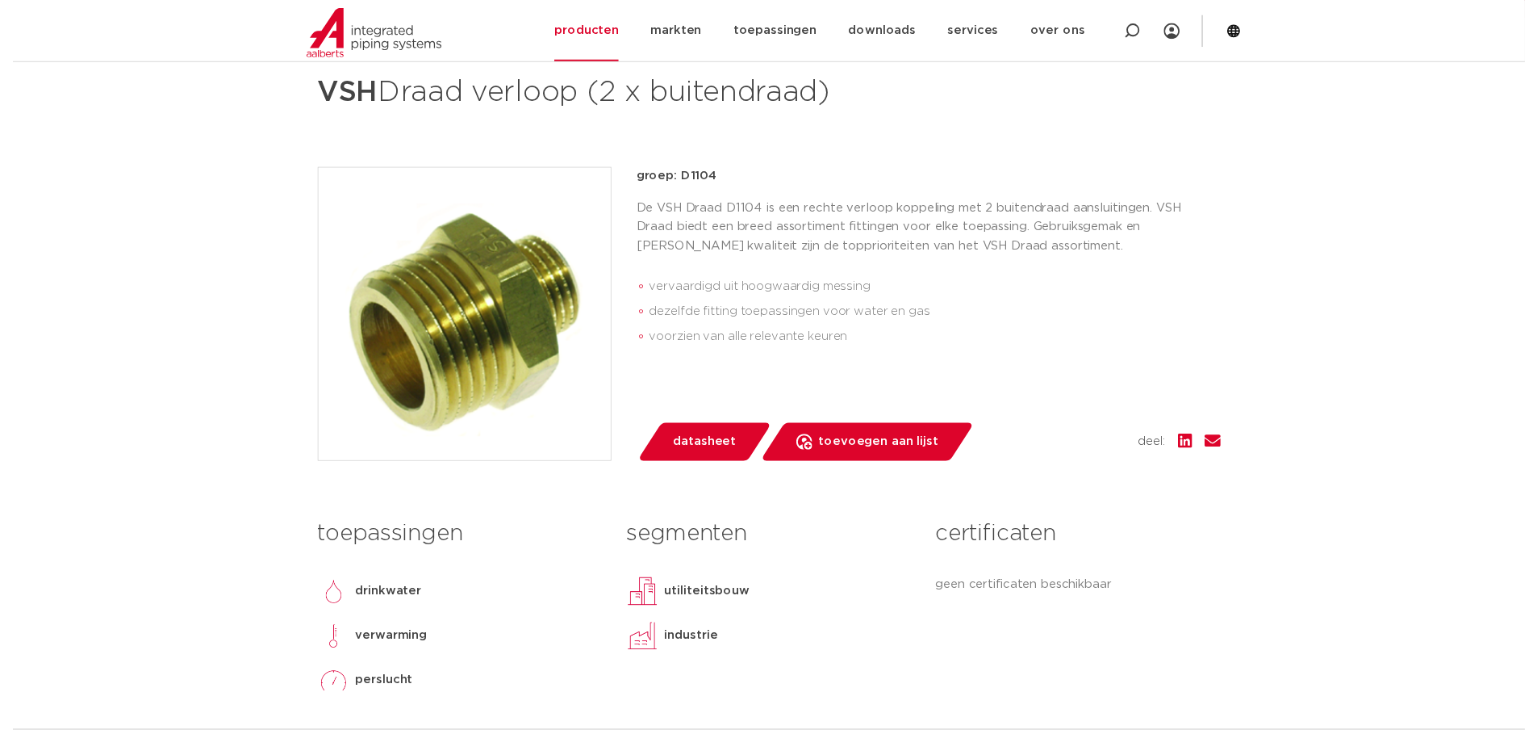
scroll to position [161, 0]
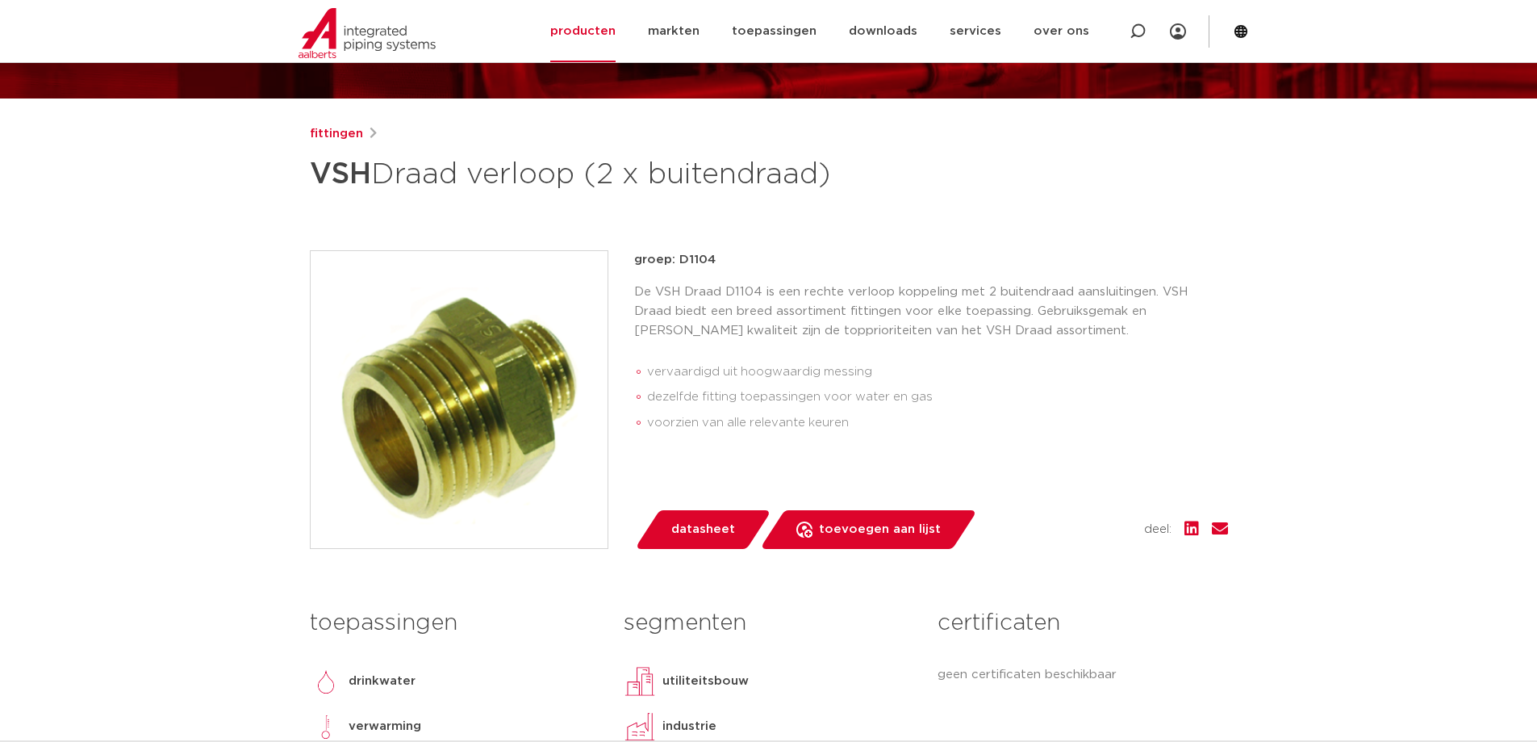
click at [698, 532] on span "datasheet" at bounding box center [703, 530] width 64 height 26
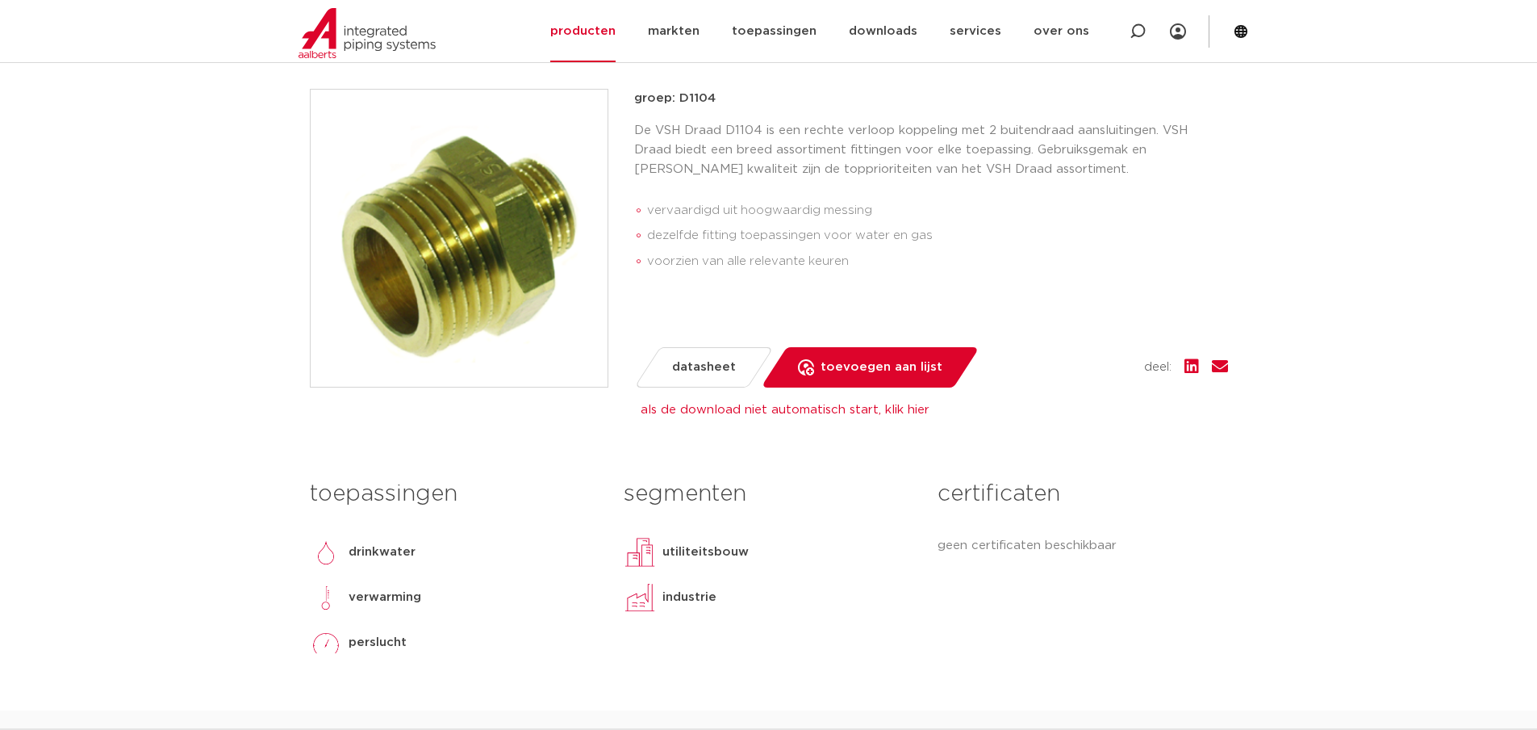
scroll to position [81, 0]
